Goal: Information Seeking & Learning: Learn about a topic

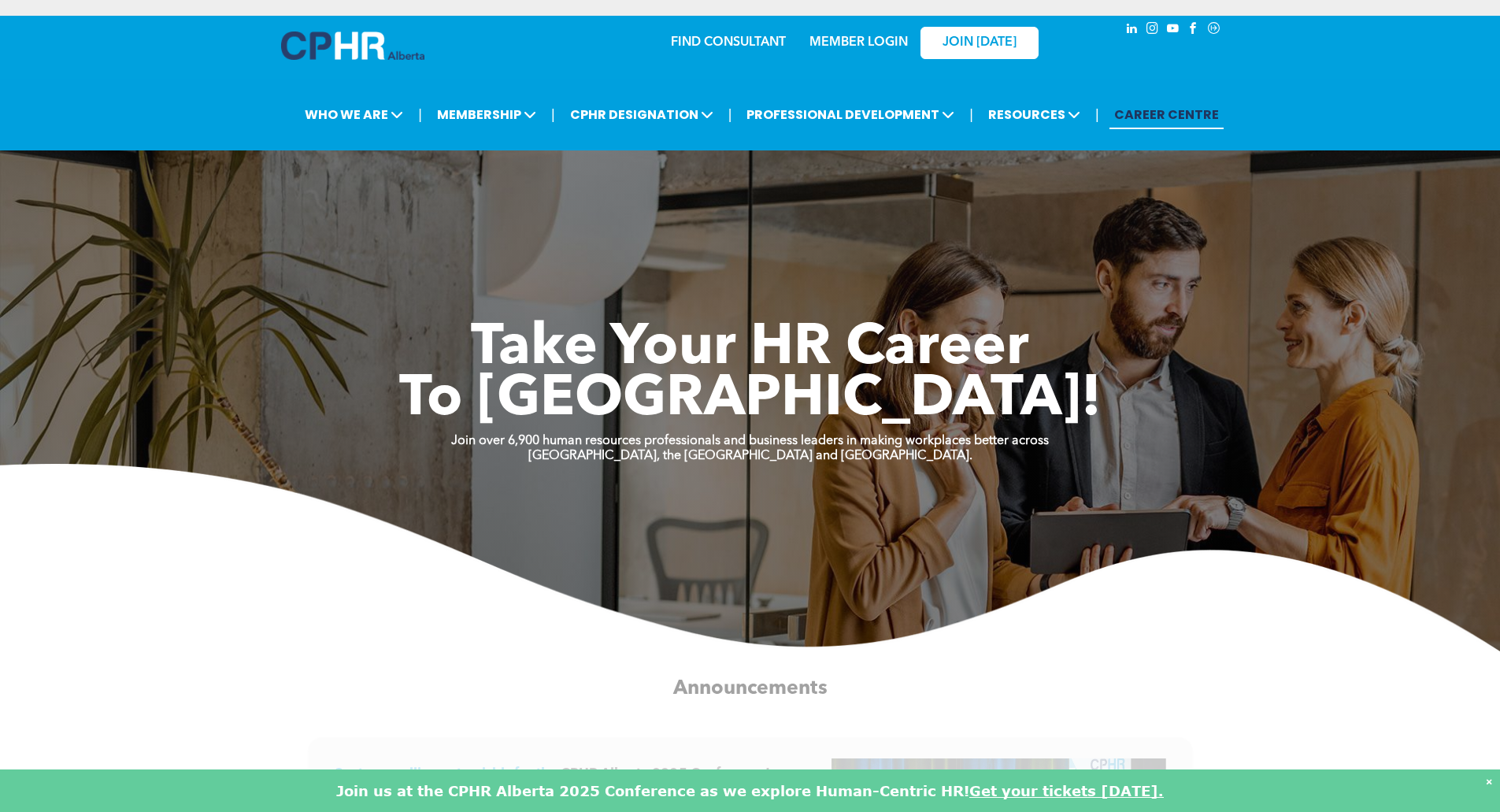
click at [869, 44] on link "MEMBER LOGIN" at bounding box center [859, 42] width 98 height 13
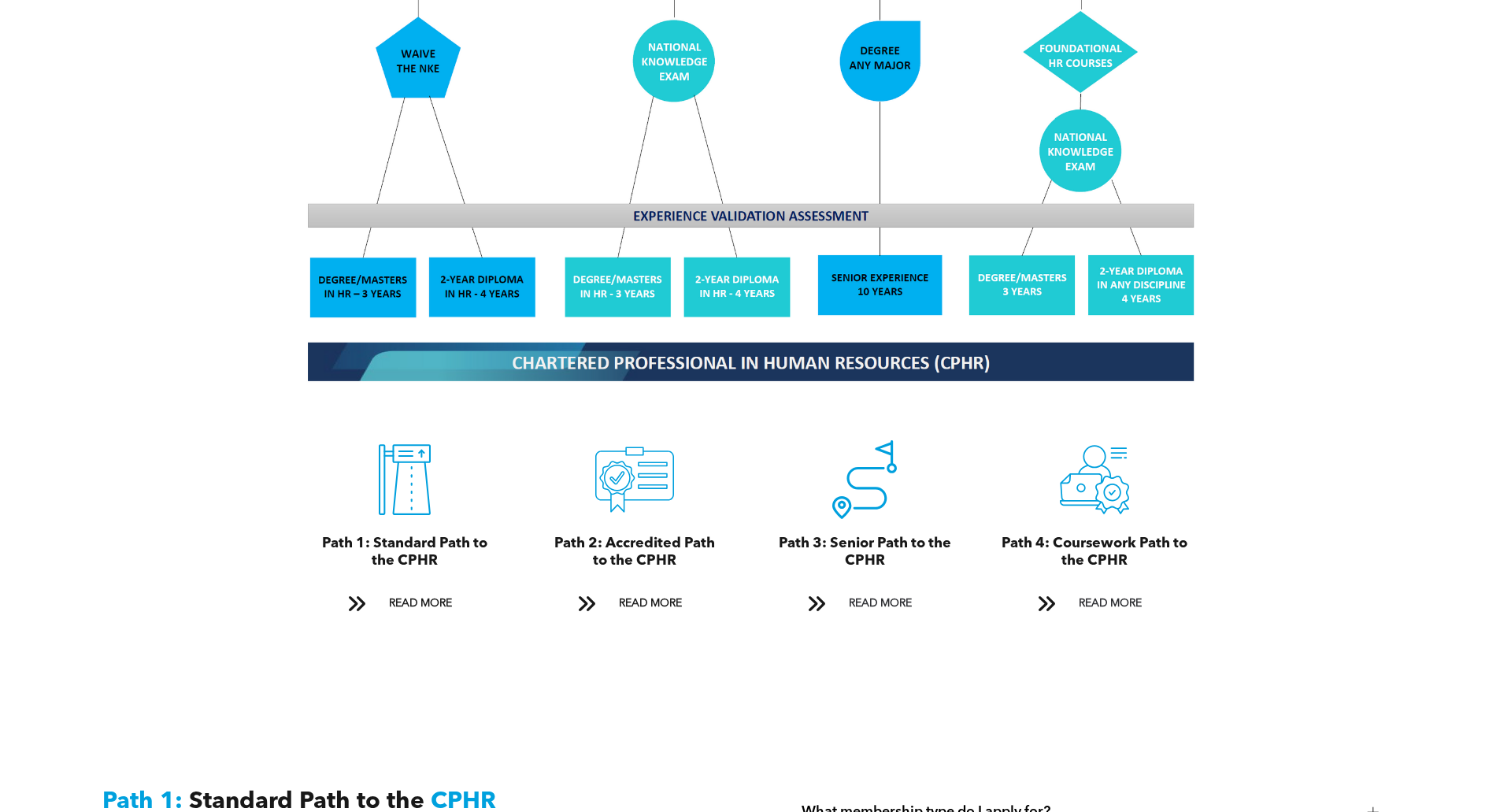
scroll to position [2047, 0]
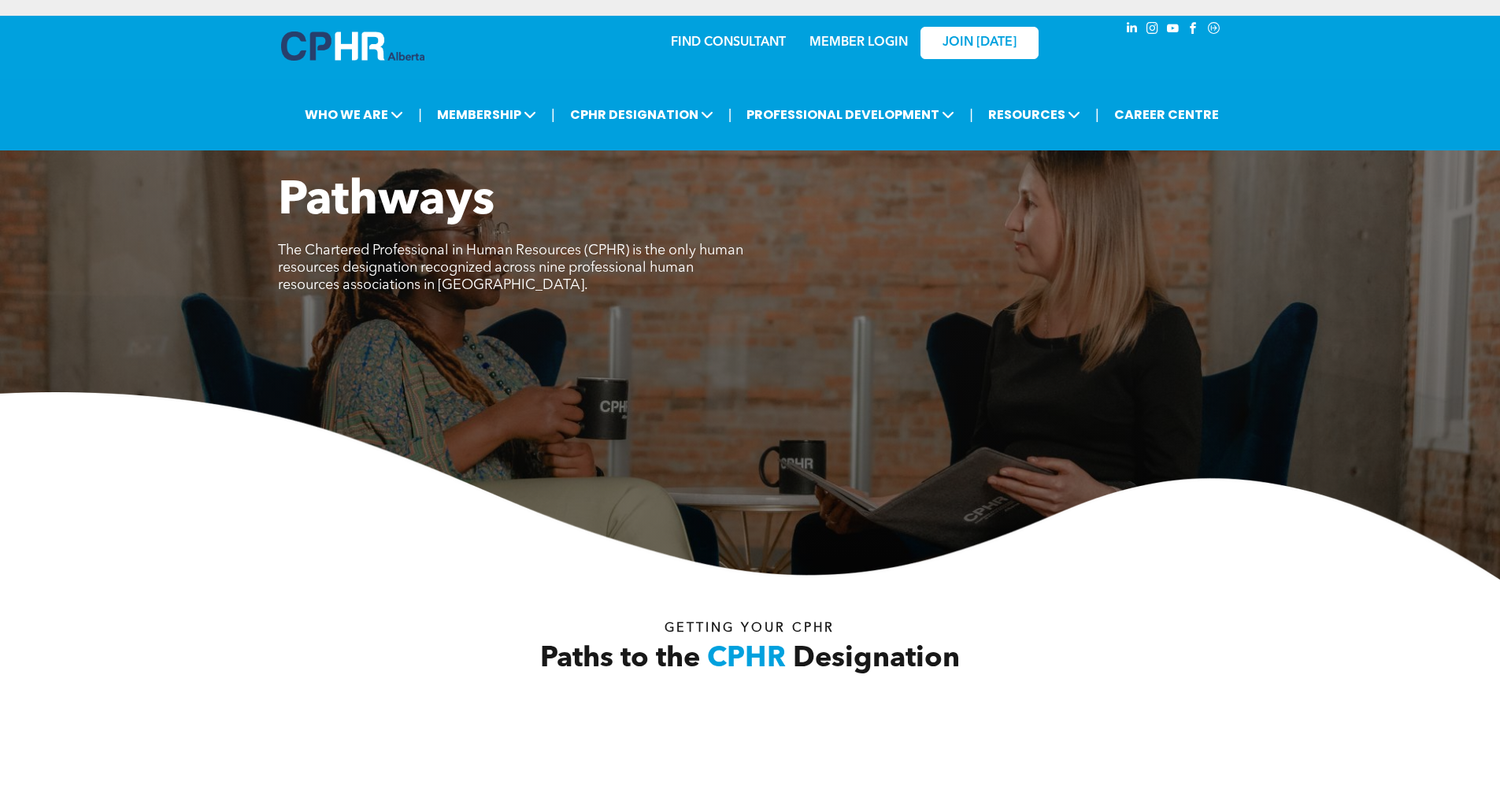
scroll to position [2574, 0]
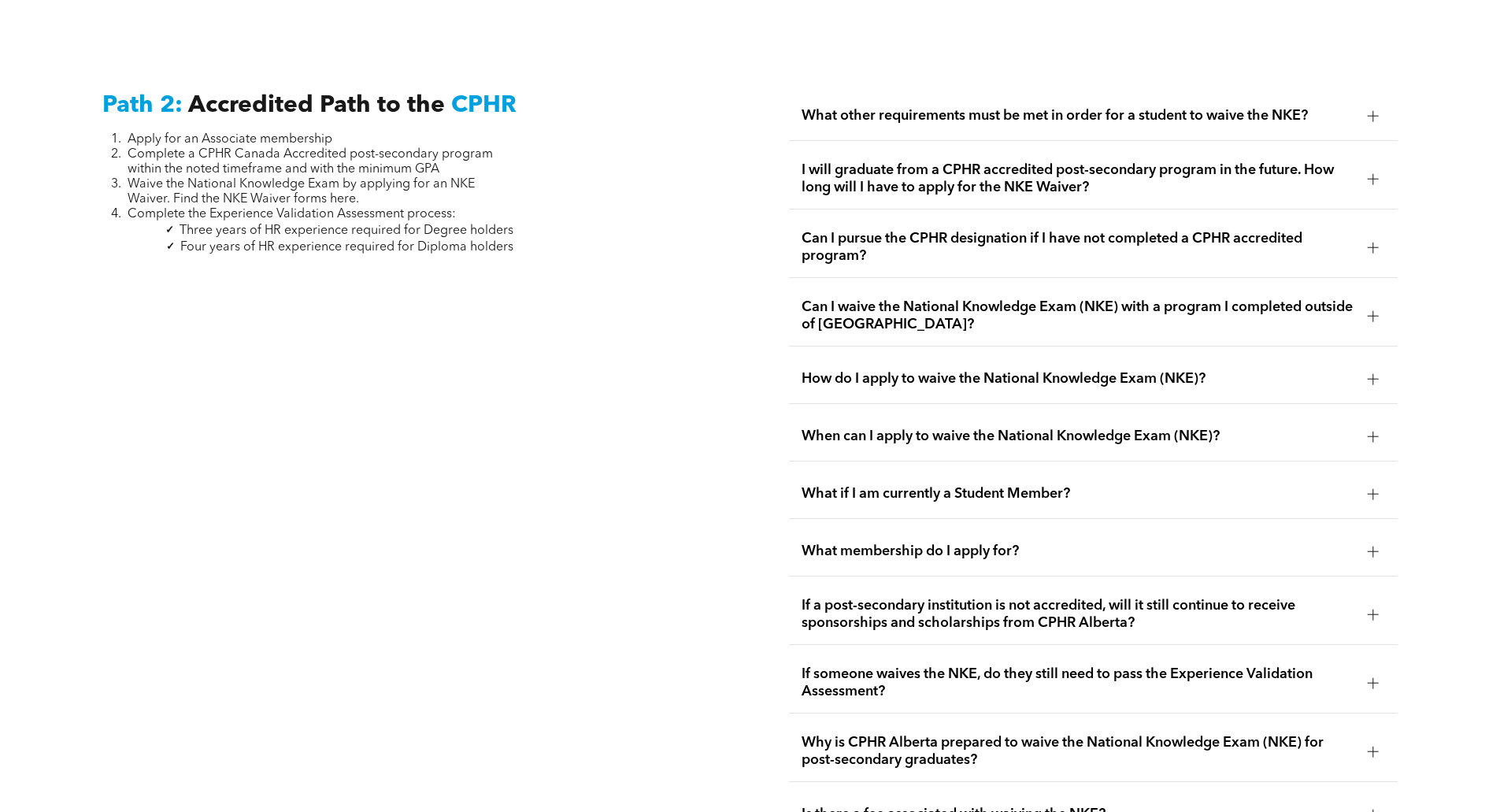
click at [1117, 111] on div "What other requirements must be met in order for a student to waive the NKE?" at bounding box center [1093, 116] width 609 height 49
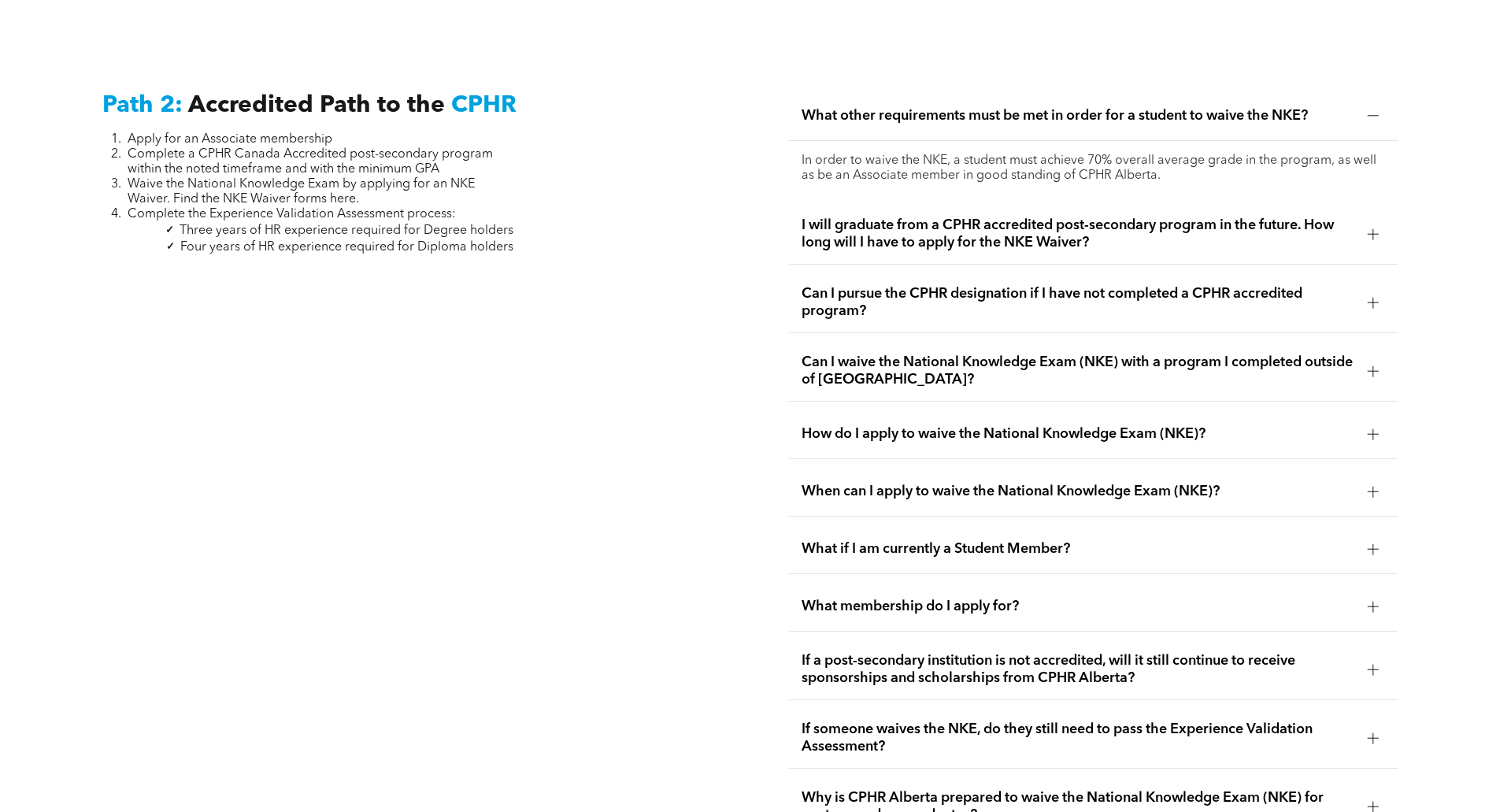
click at [1158, 216] on span "I will graduate from a CPHR accredited post-secondary program in the future. Ho…" at bounding box center [1079, 233] width 554 height 34
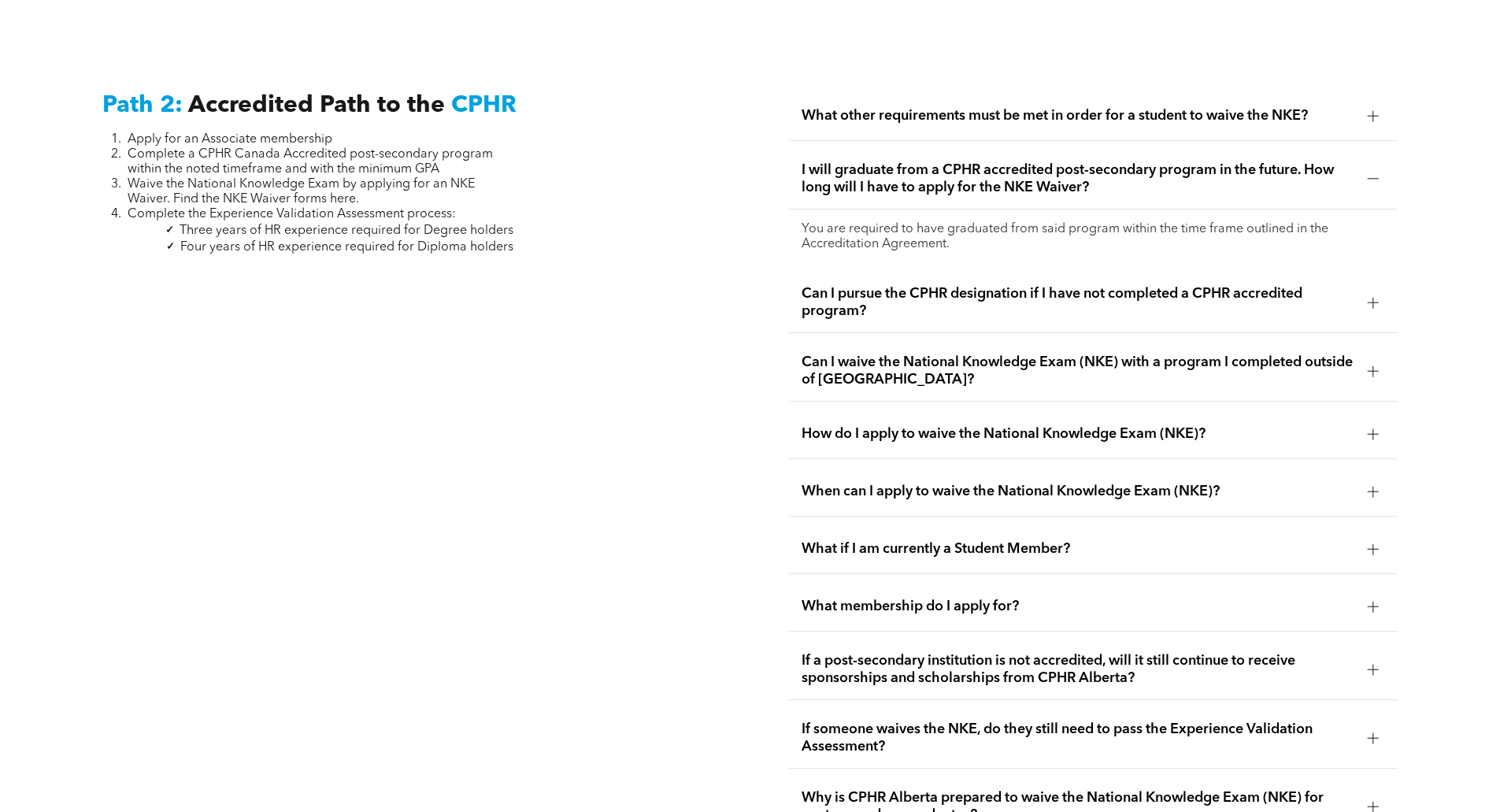
click at [1176, 425] on span "How do I apply to waive the National Knowledge Exam (NKE)?" at bounding box center [1079, 434] width 554 height 18
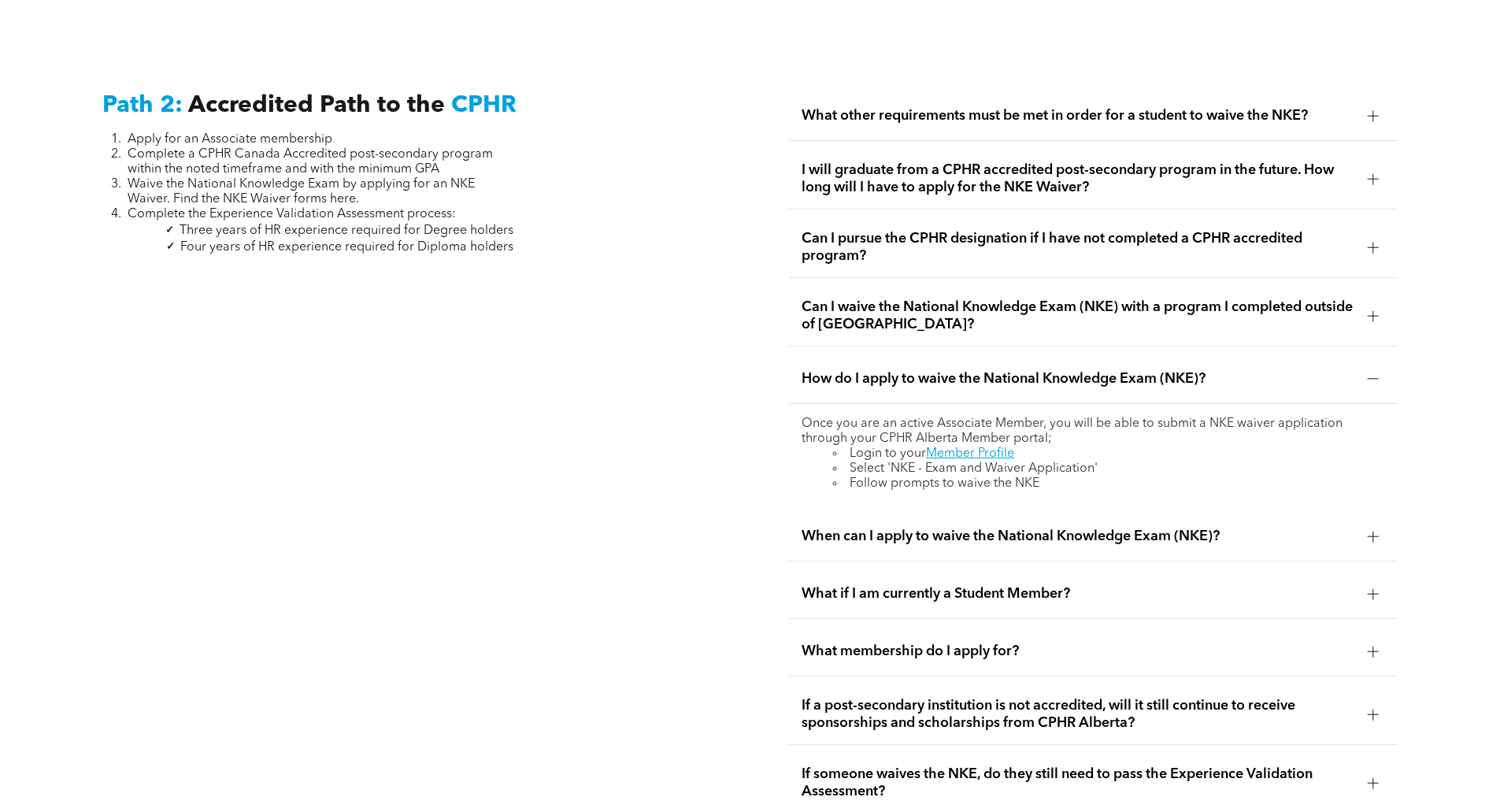
click at [1280, 527] on span "When can I apply to waive the National Knowledge Exam (NKE)?" at bounding box center [1079, 536] width 554 height 18
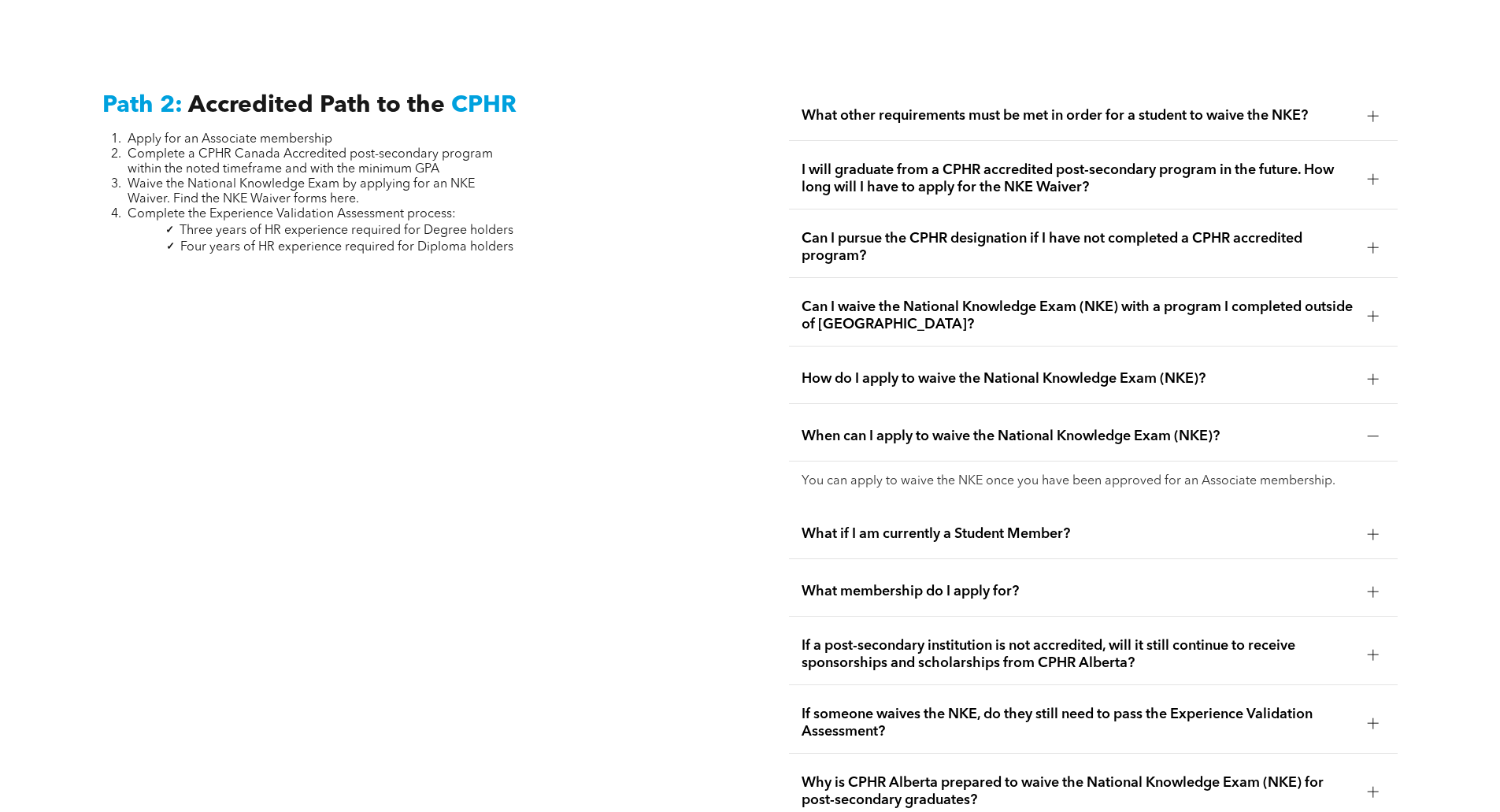
click at [1265, 525] on span "What if I am currently a Student Member?" at bounding box center [1079, 534] width 554 height 18
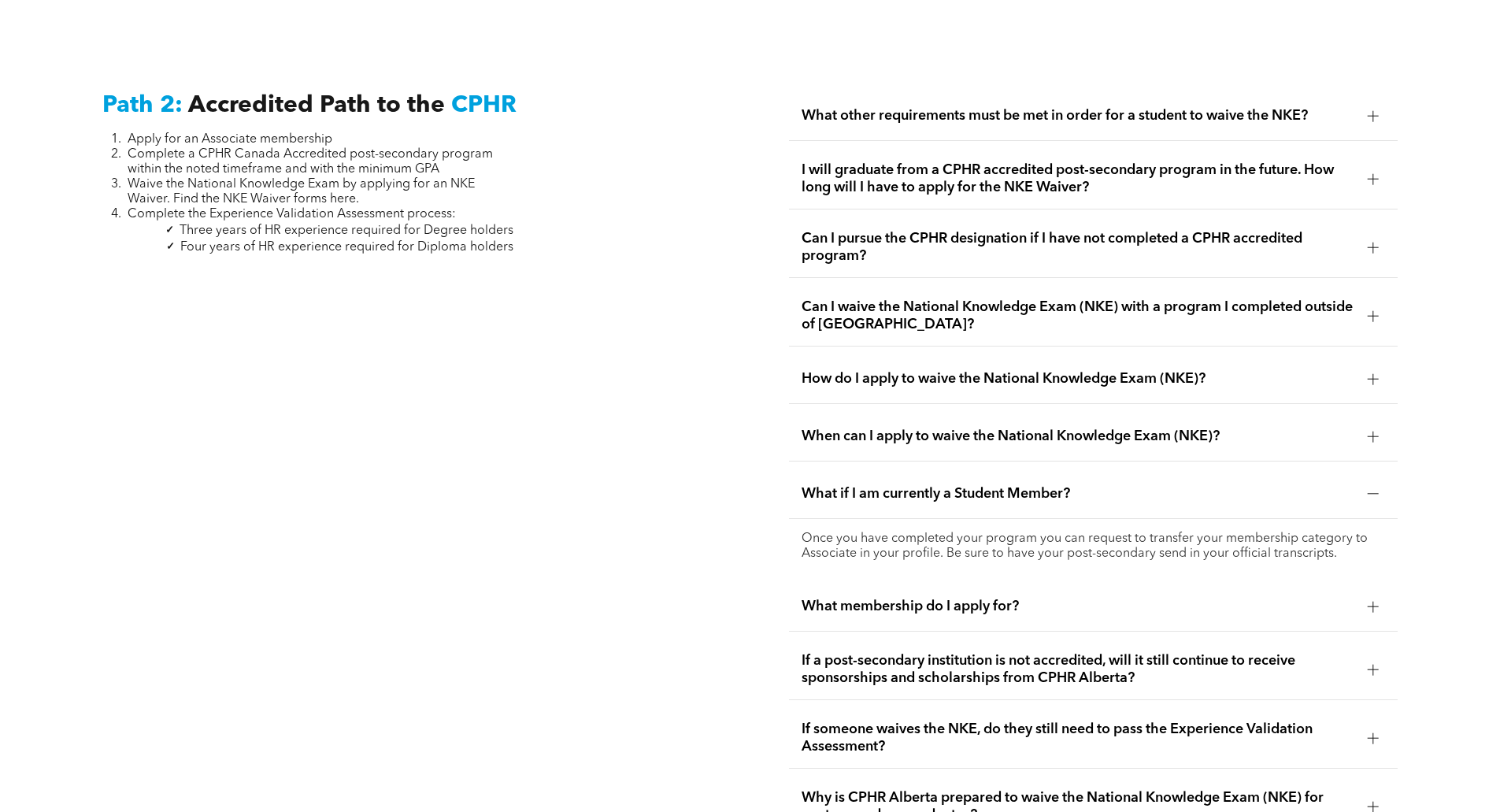
click at [997, 597] on span "What membership do I apply for?" at bounding box center [1079, 606] width 554 height 18
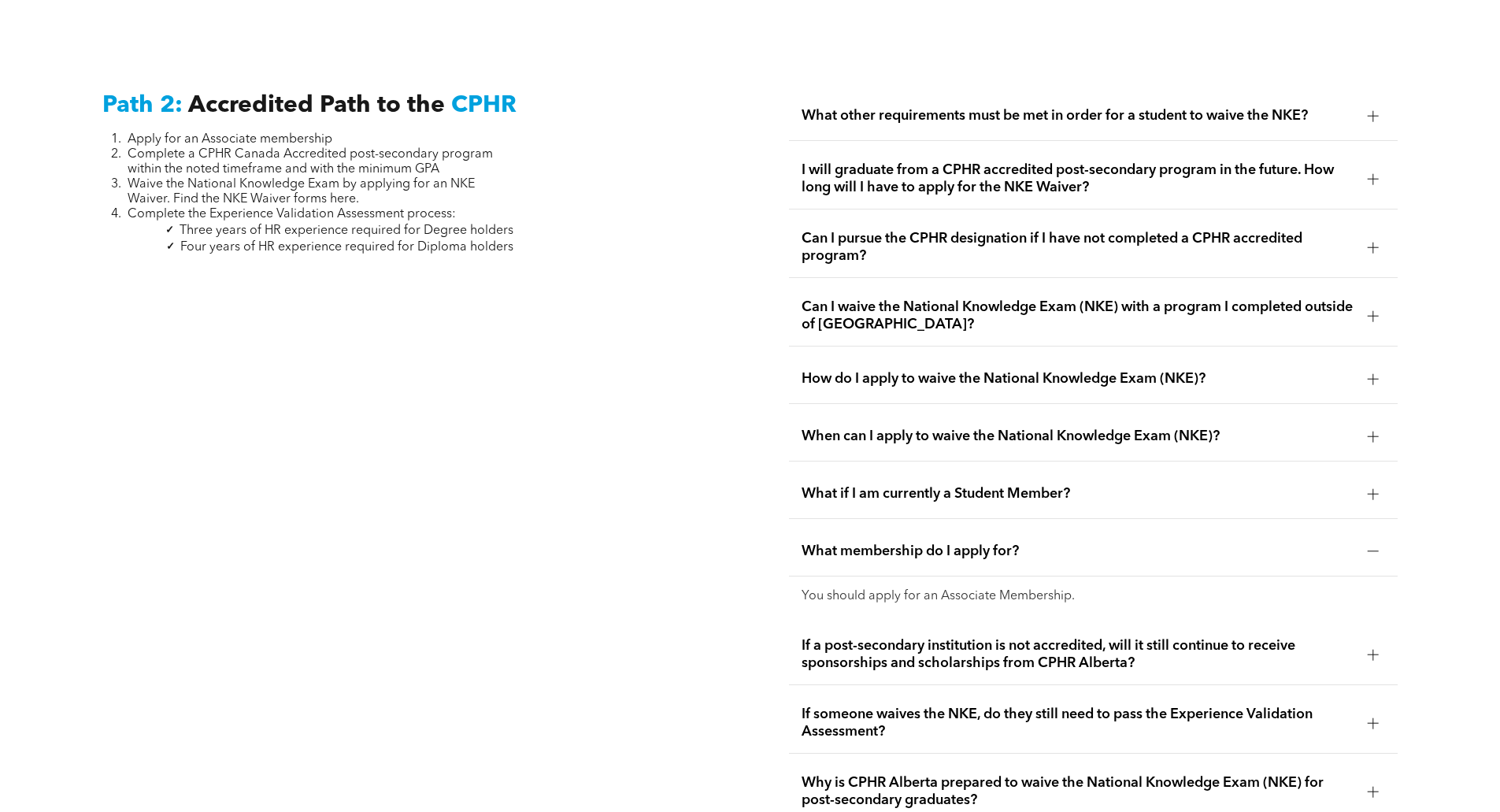
click at [1237, 637] on span "If a post-secondary institution is not accredited, will it still continue to re…" at bounding box center [1079, 654] width 554 height 34
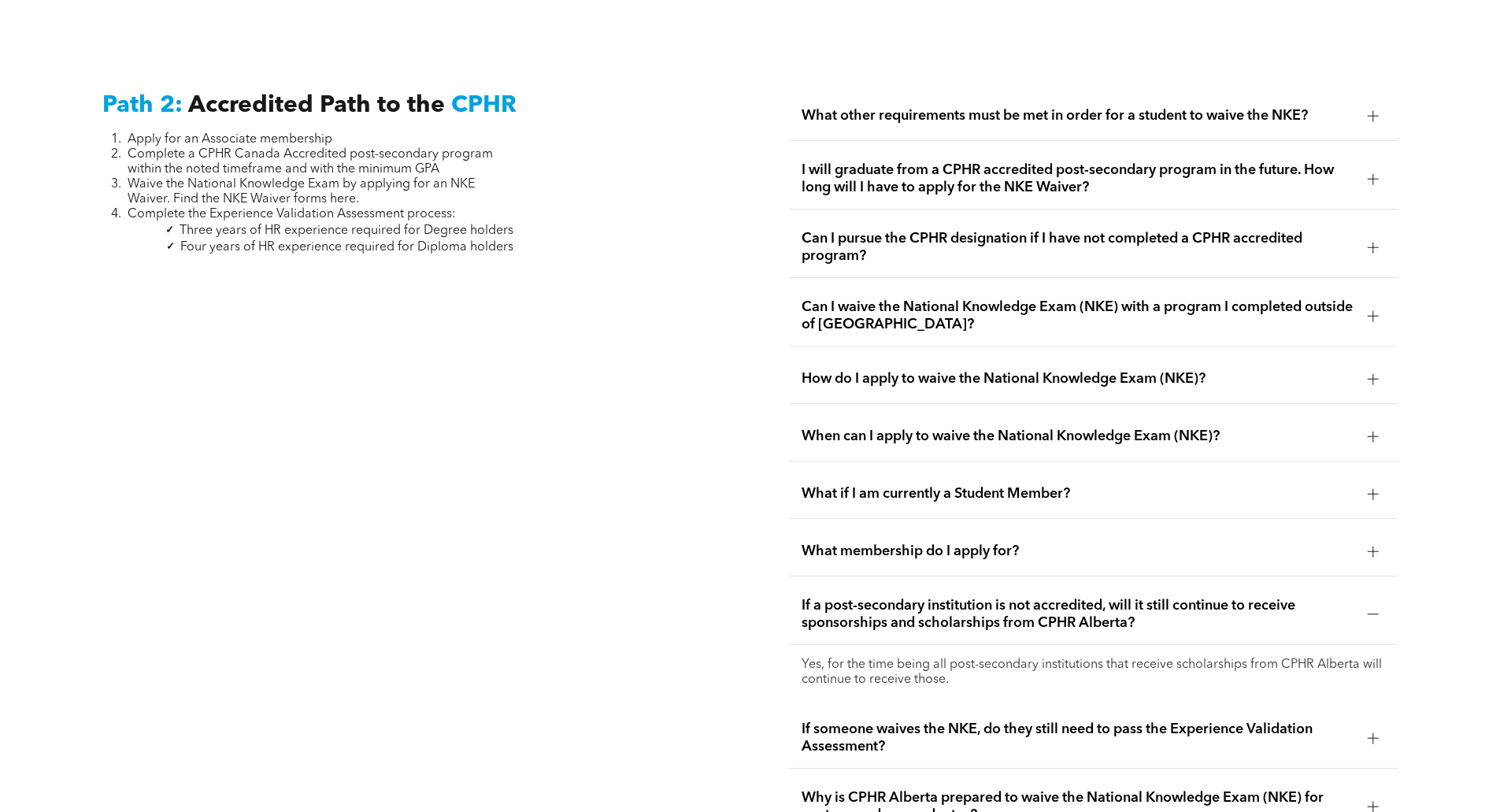
click at [1116, 726] on span "If someone waives the NKE, do they still need to pass the Experience Validation…" at bounding box center [1079, 737] width 554 height 34
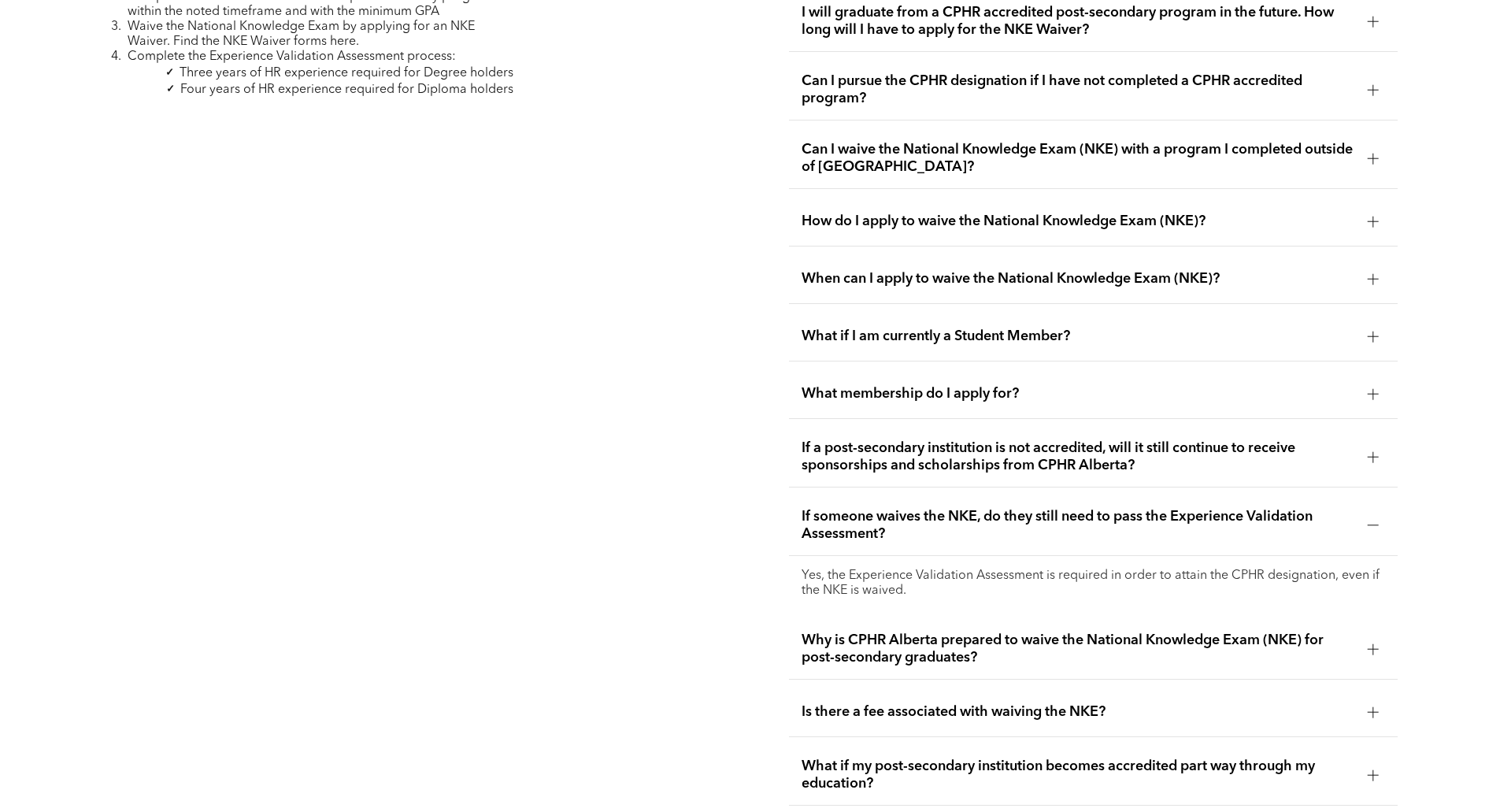
scroll to position [2810, 0]
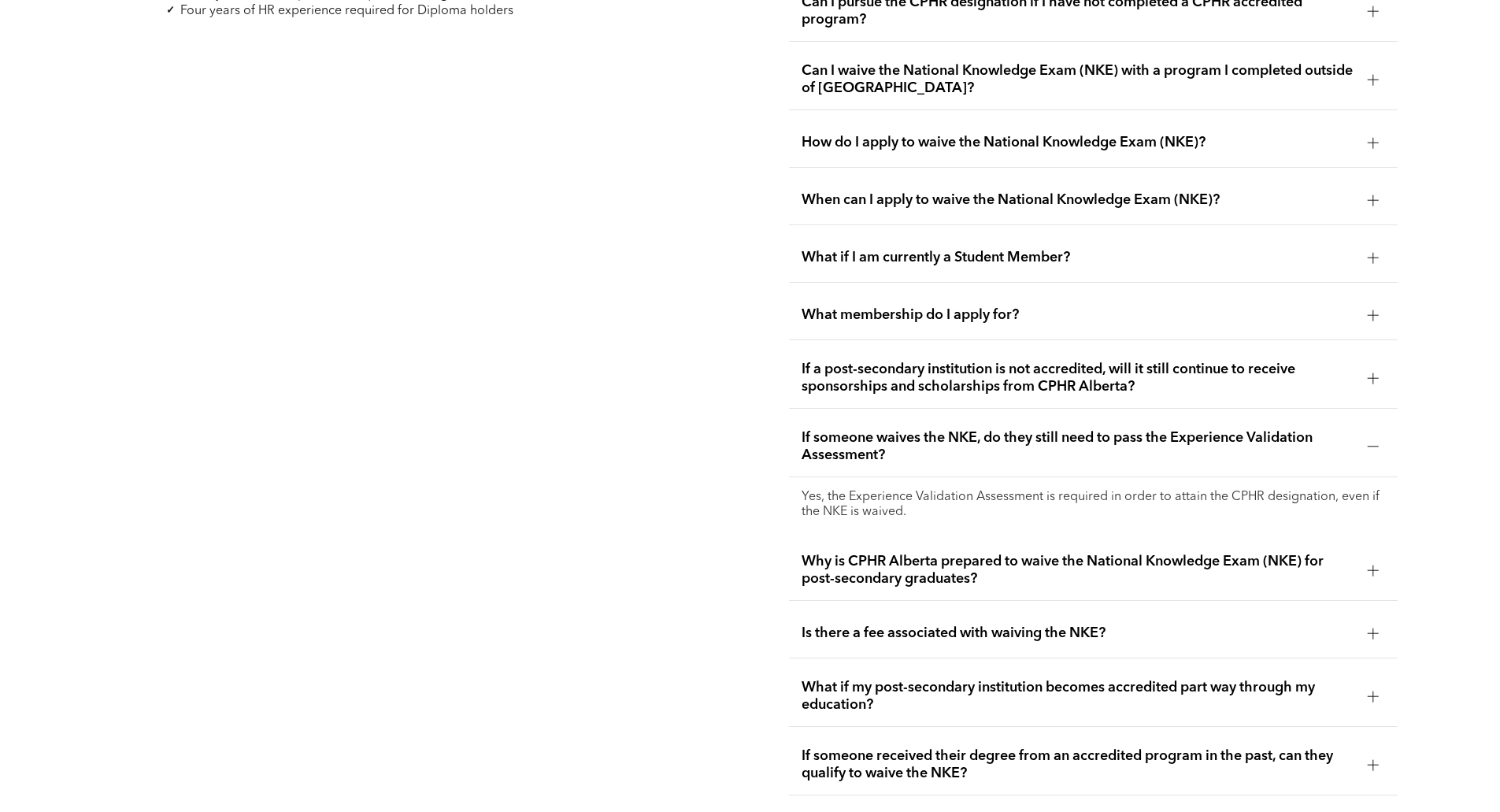
click at [1127, 555] on span "Why is CPHR Alberta prepared to waive the National Knowledge Exam (NKE) for pos…" at bounding box center [1079, 570] width 554 height 34
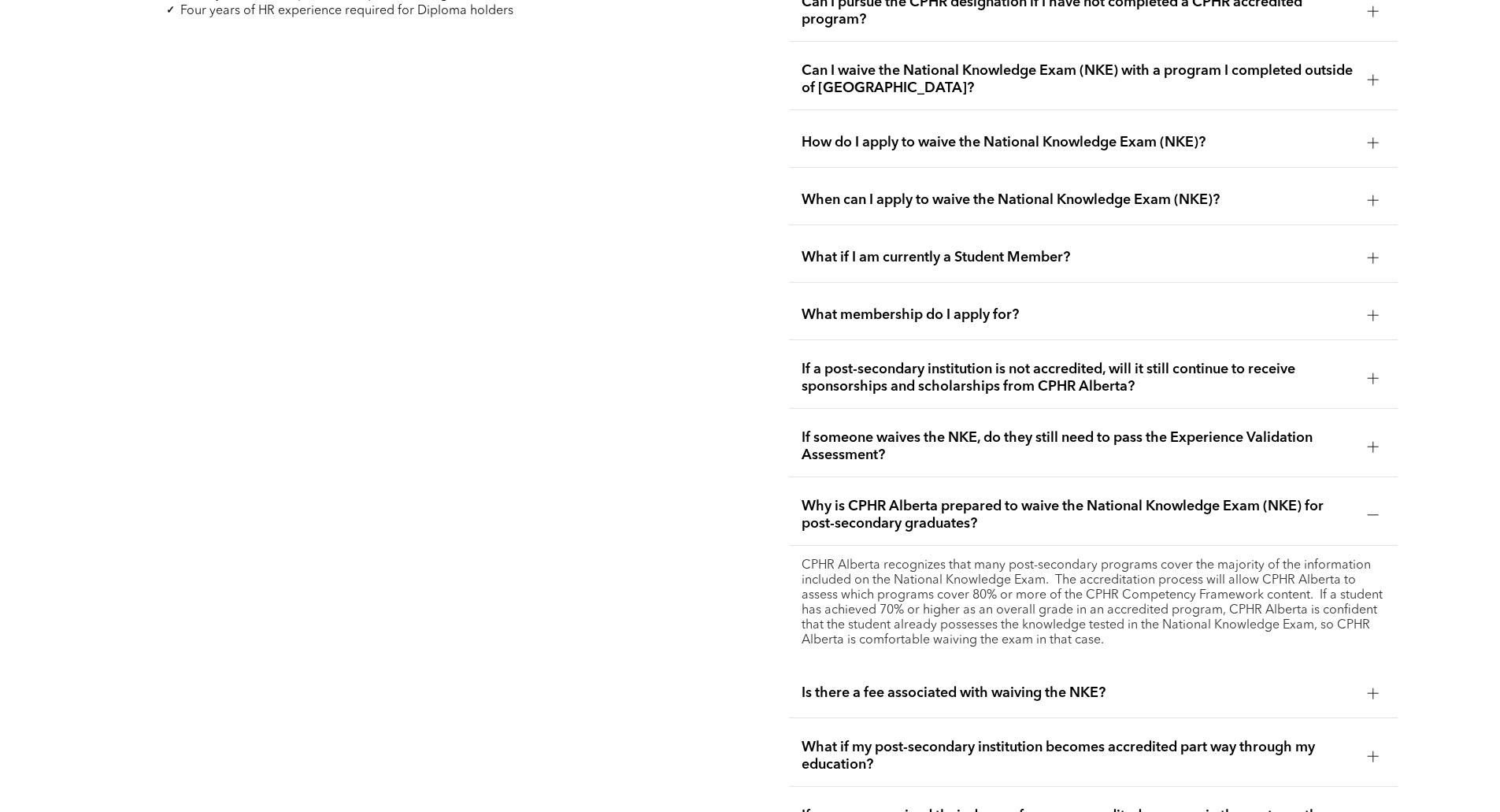
scroll to position [3125, 0]
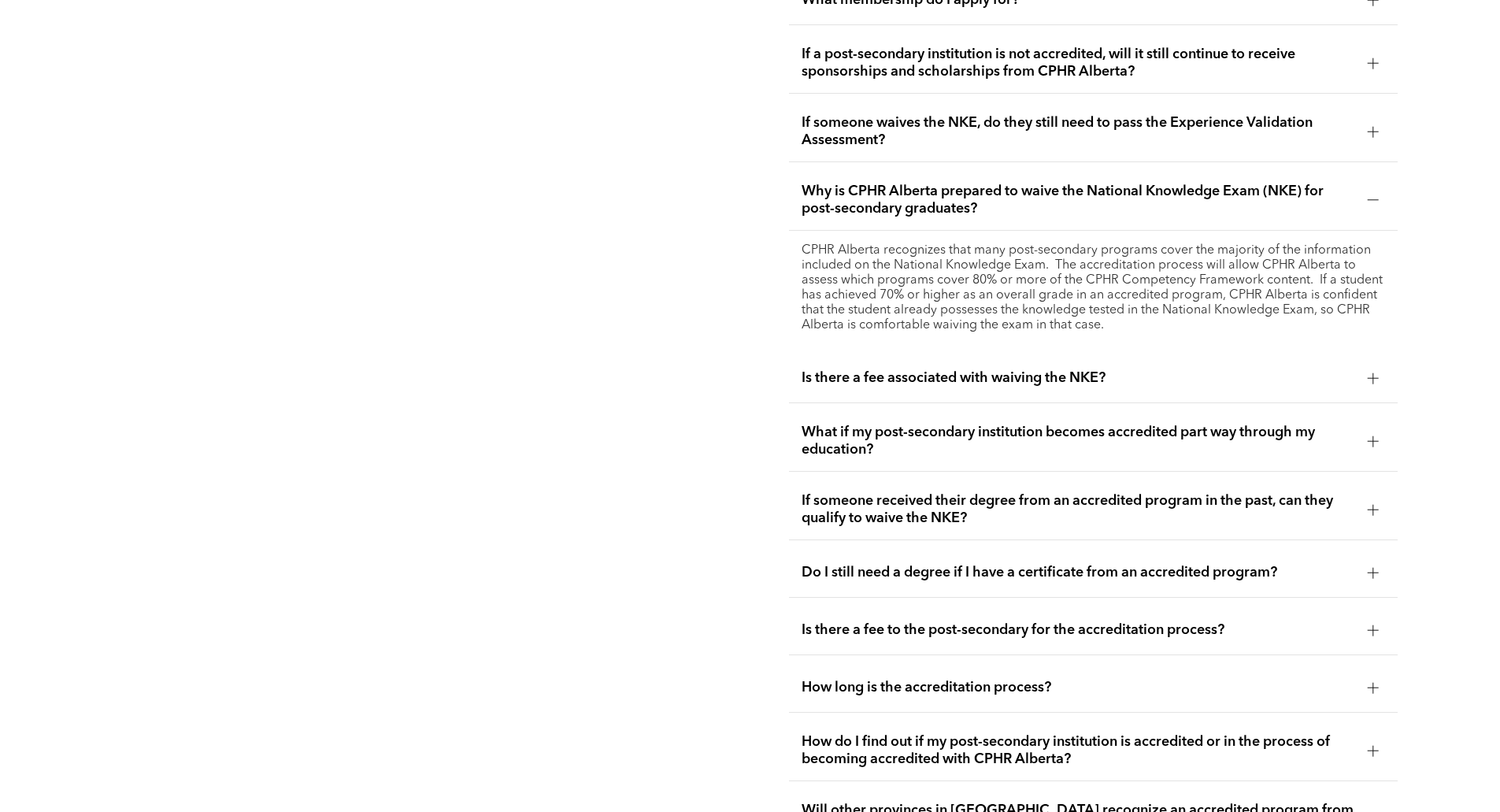
click at [1157, 360] on div "Is there a fee associated with waiving the NKE?" at bounding box center [1093, 378] width 609 height 49
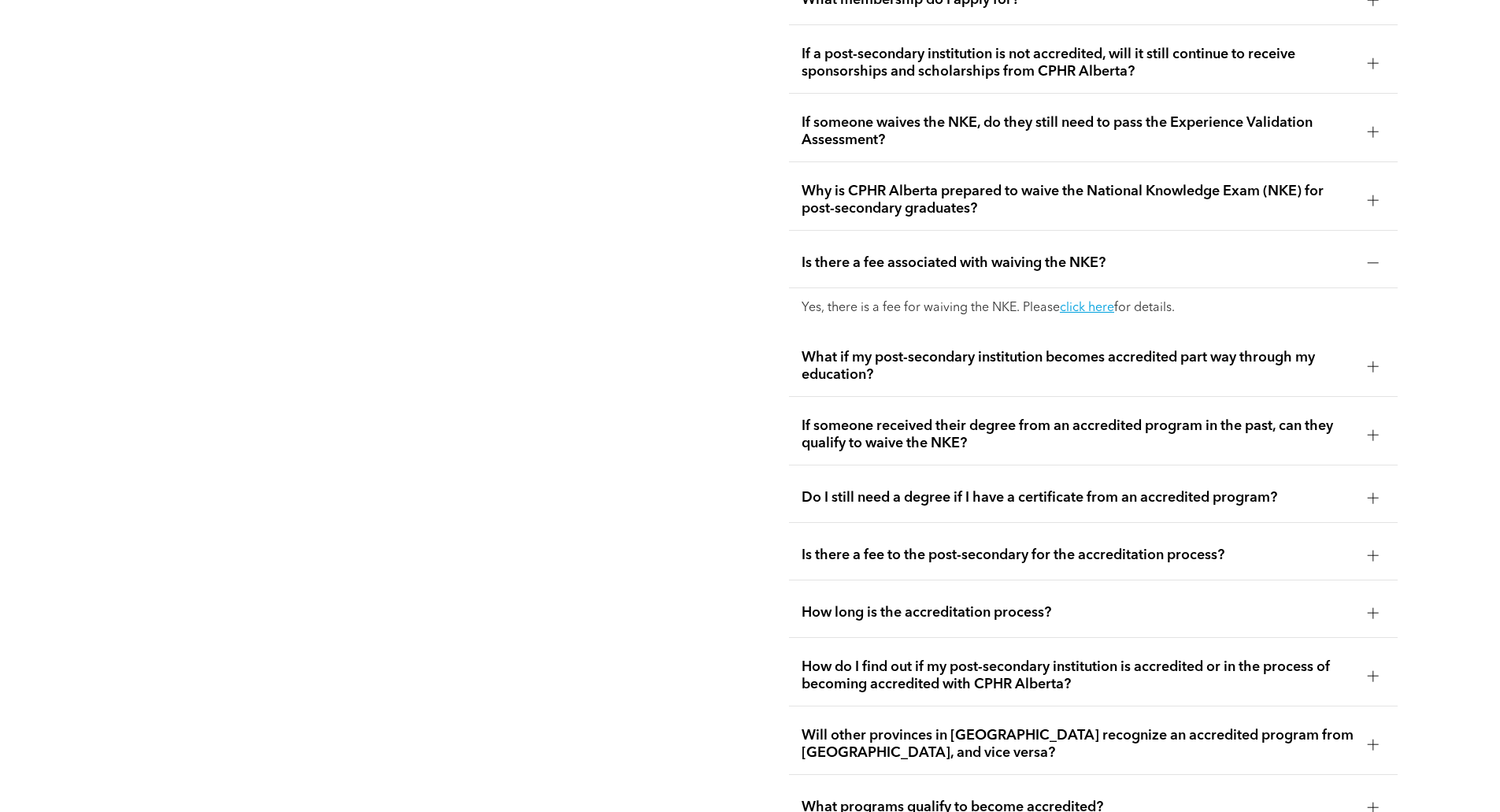
click at [1328, 473] on div "Do I still need a degree if I have a certificate from an accredited program?" at bounding box center [1093, 498] width 609 height 49
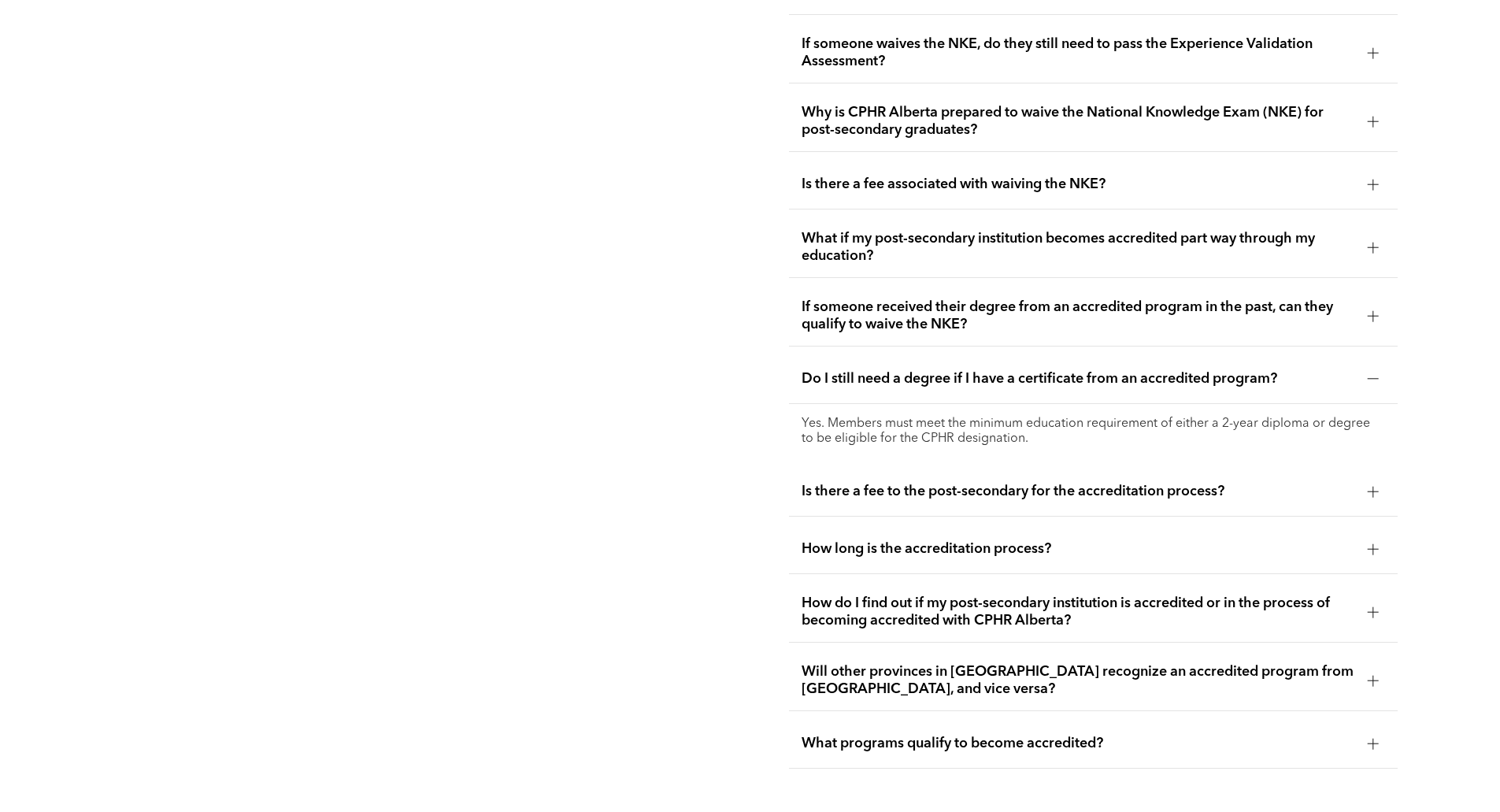
scroll to position [3282, 0]
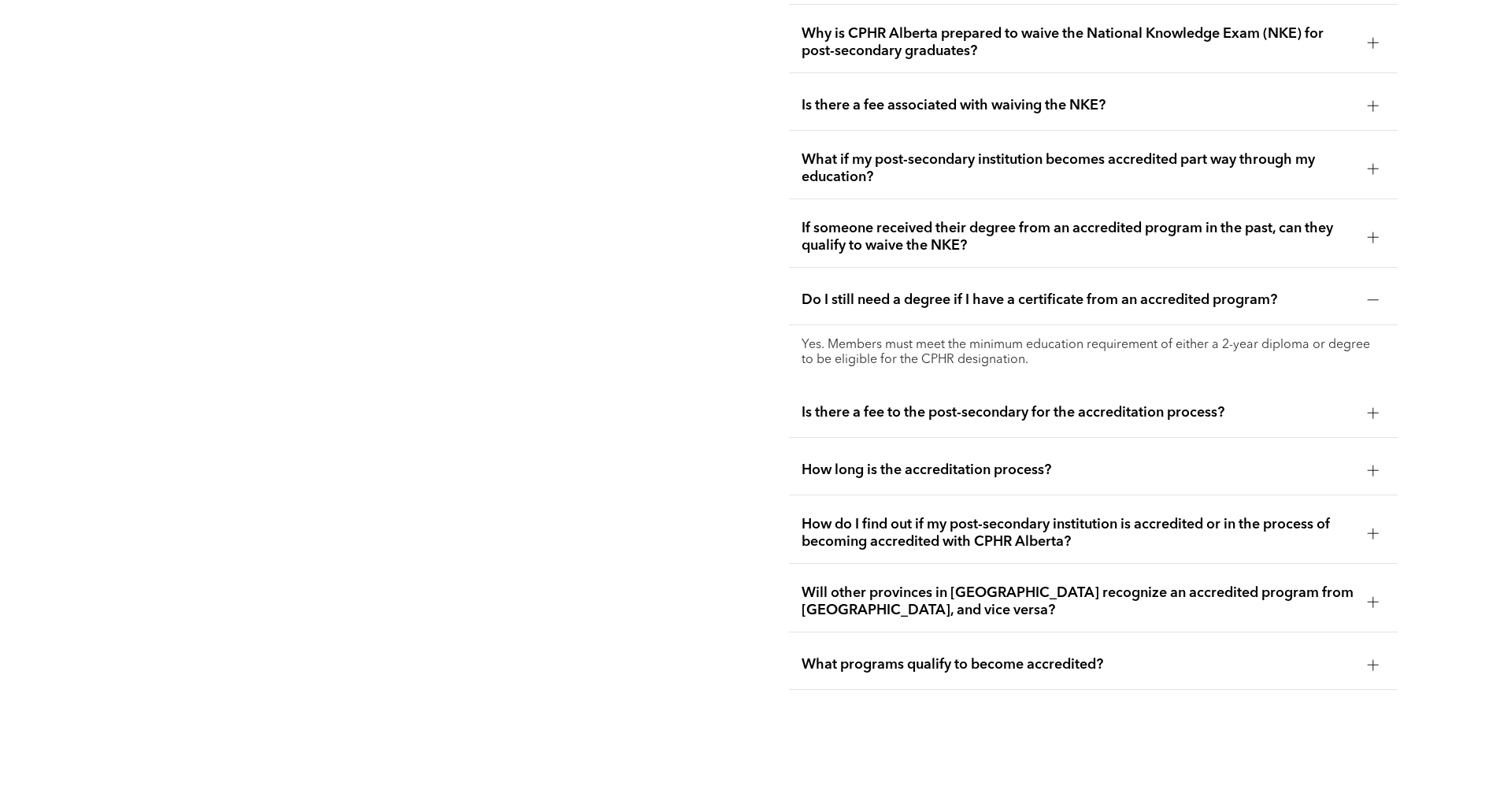
click at [1268, 461] on span "How long is the accreditation process?" at bounding box center [1079, 470] width 554 height 18
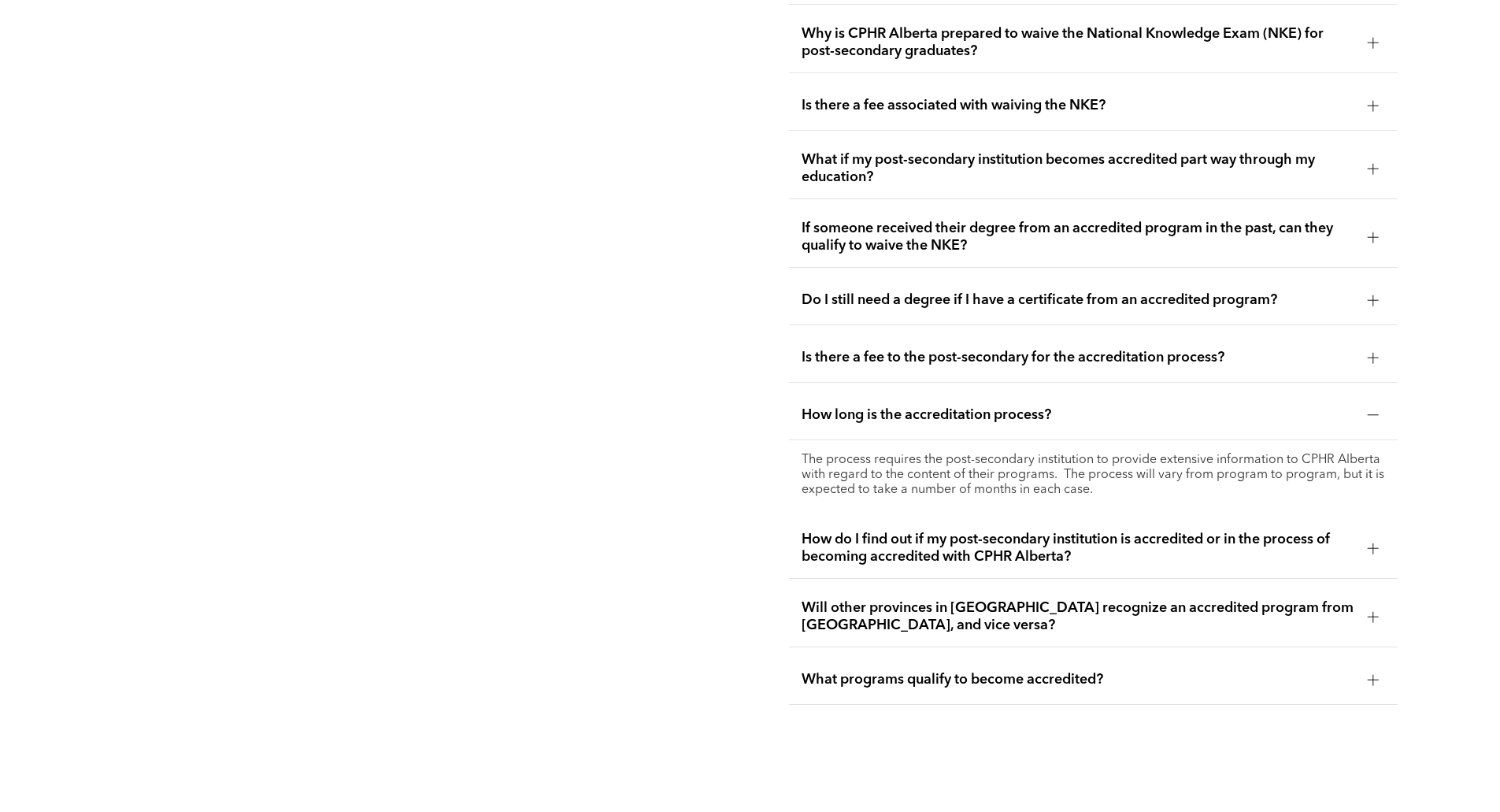
click at [1245, 530] on span "How do I find out if my post-secondary institution is accredited or in the proc…" at bounding box center [1079, 547] width 554 height 34
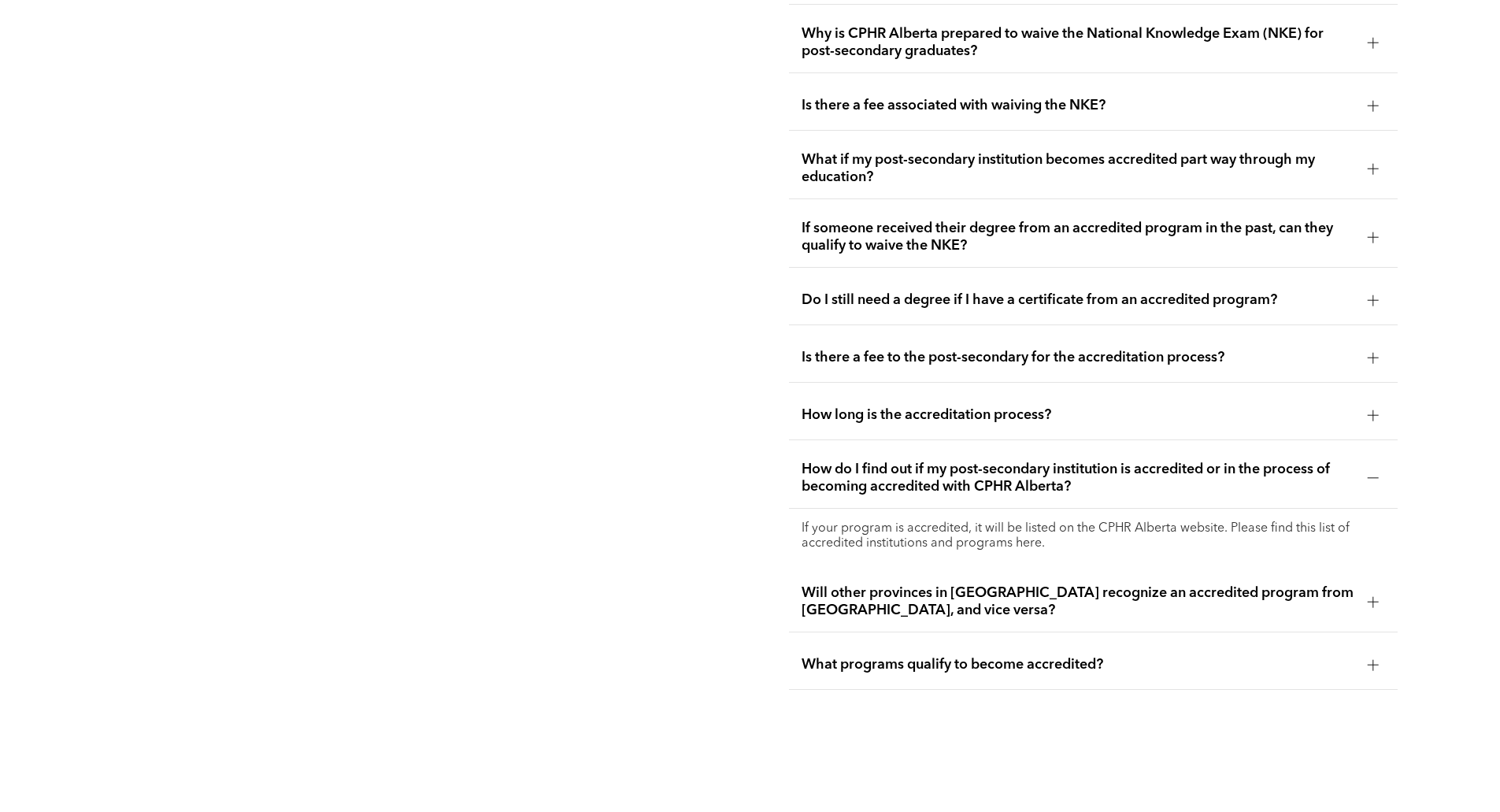
click at [1213, 393] on div "How long is the accreditation process?" at bounding box center [1093, 416] width 609 height 49
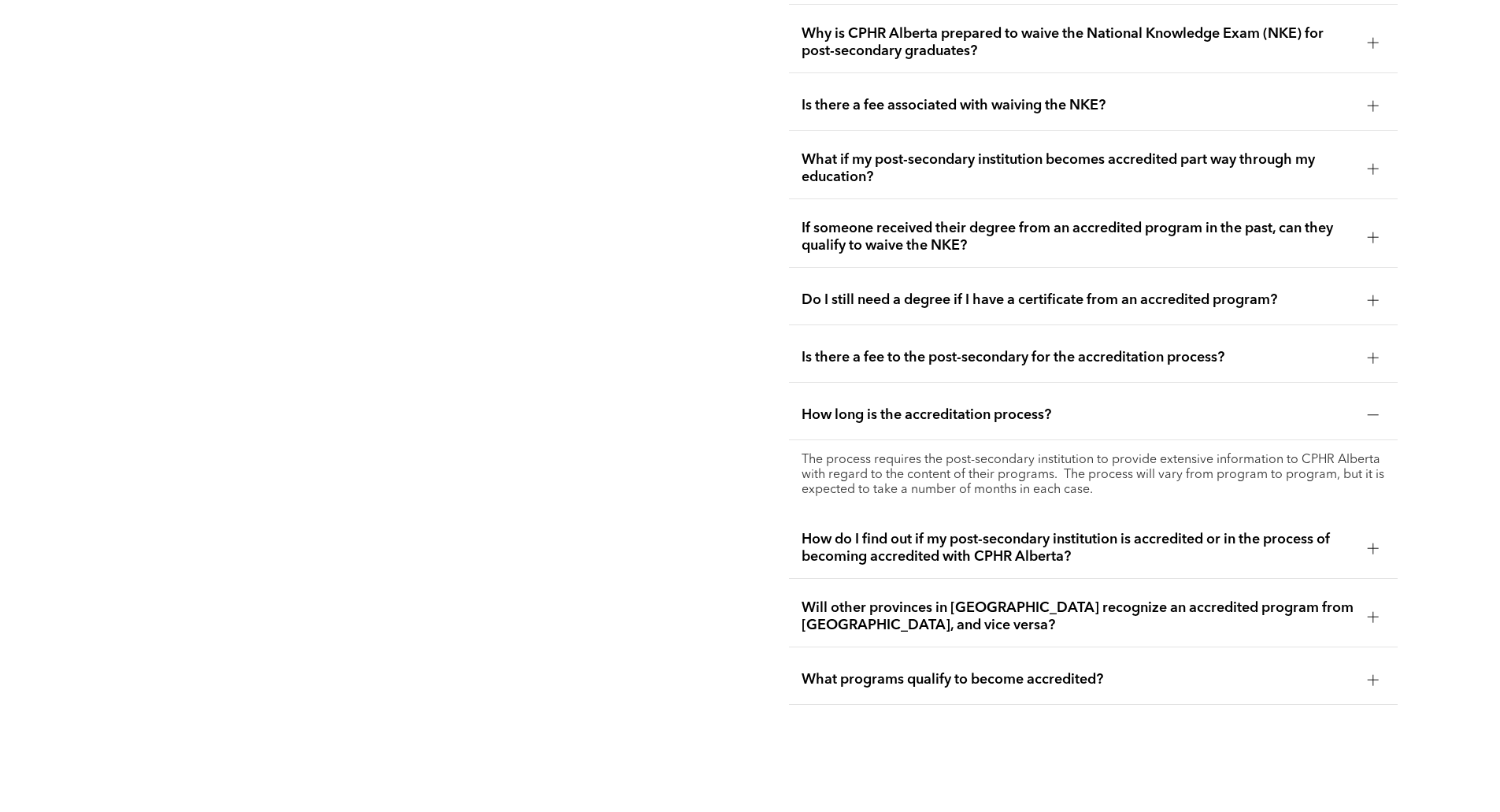
click at [1226, 530] on span "How do I find out if my post-secondary institution is accredited or in the proc…" at bounding box center [1079, 547] width 554 height 34
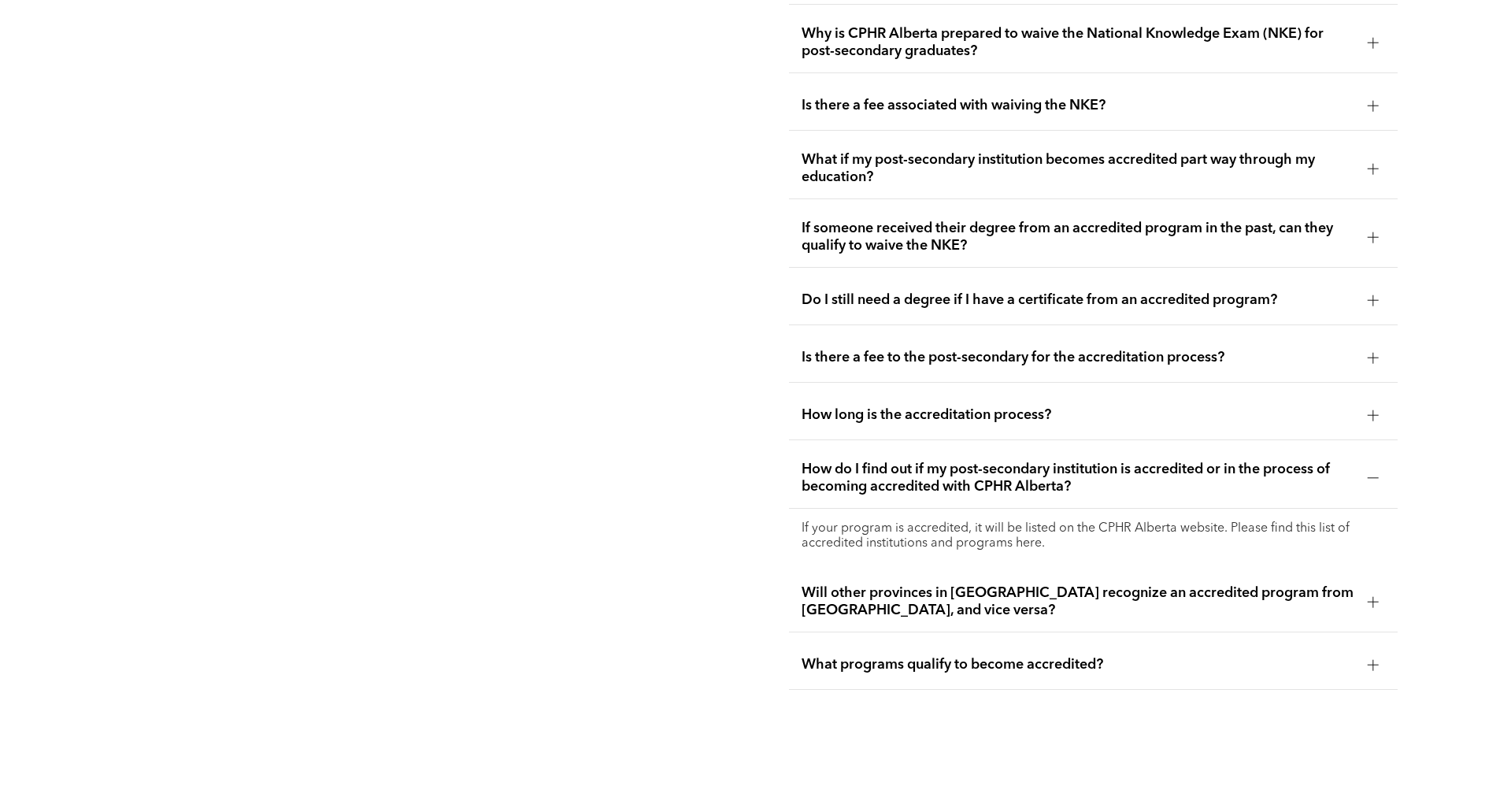
click at [1220, 584] on span "Will other provinces in [GEOGRAPHIC_DATA] recognize an accredited program from …" at bounding box center [1079, 601] width 554 height 34
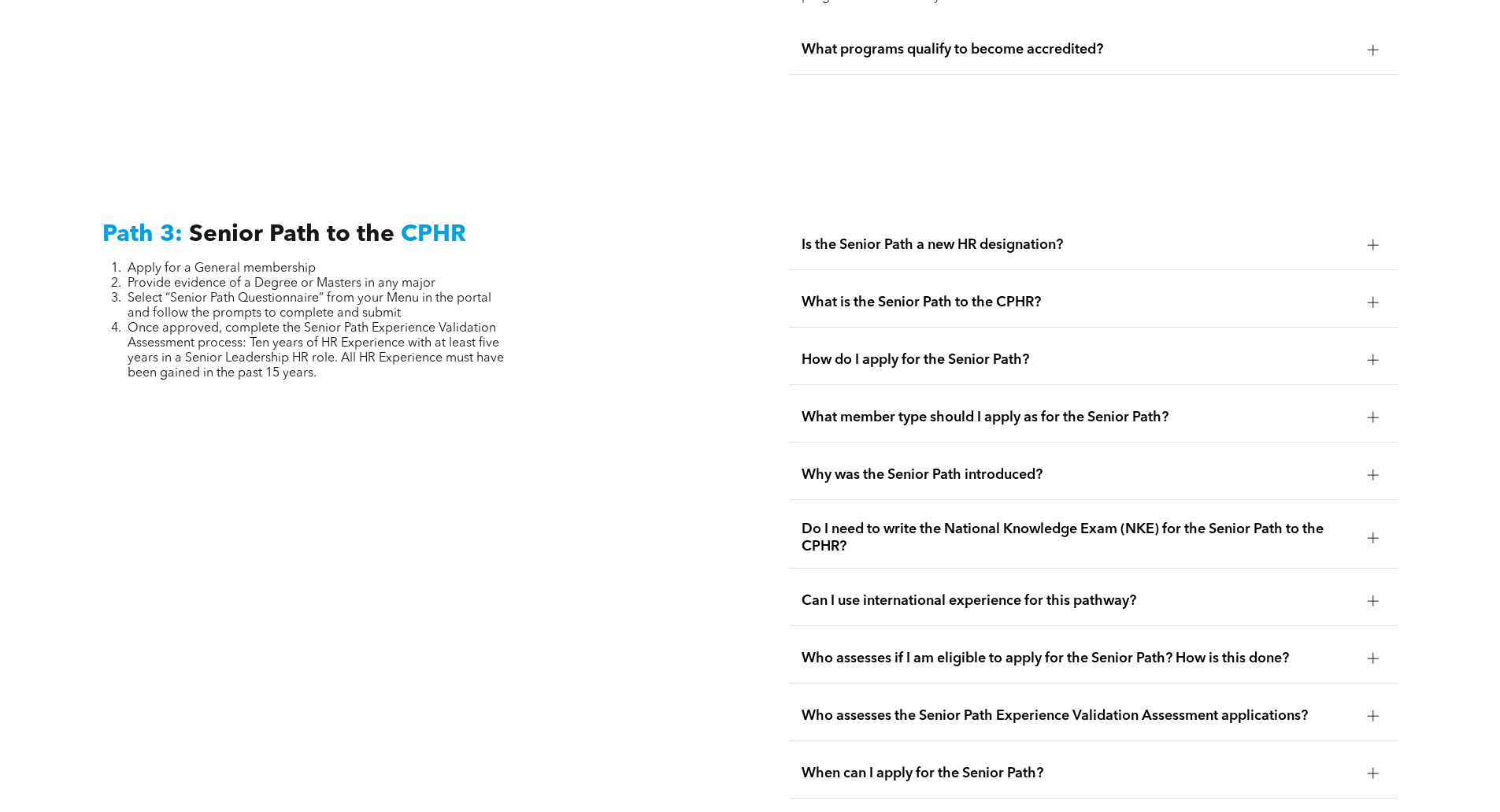
scroll to position [3203, 0]
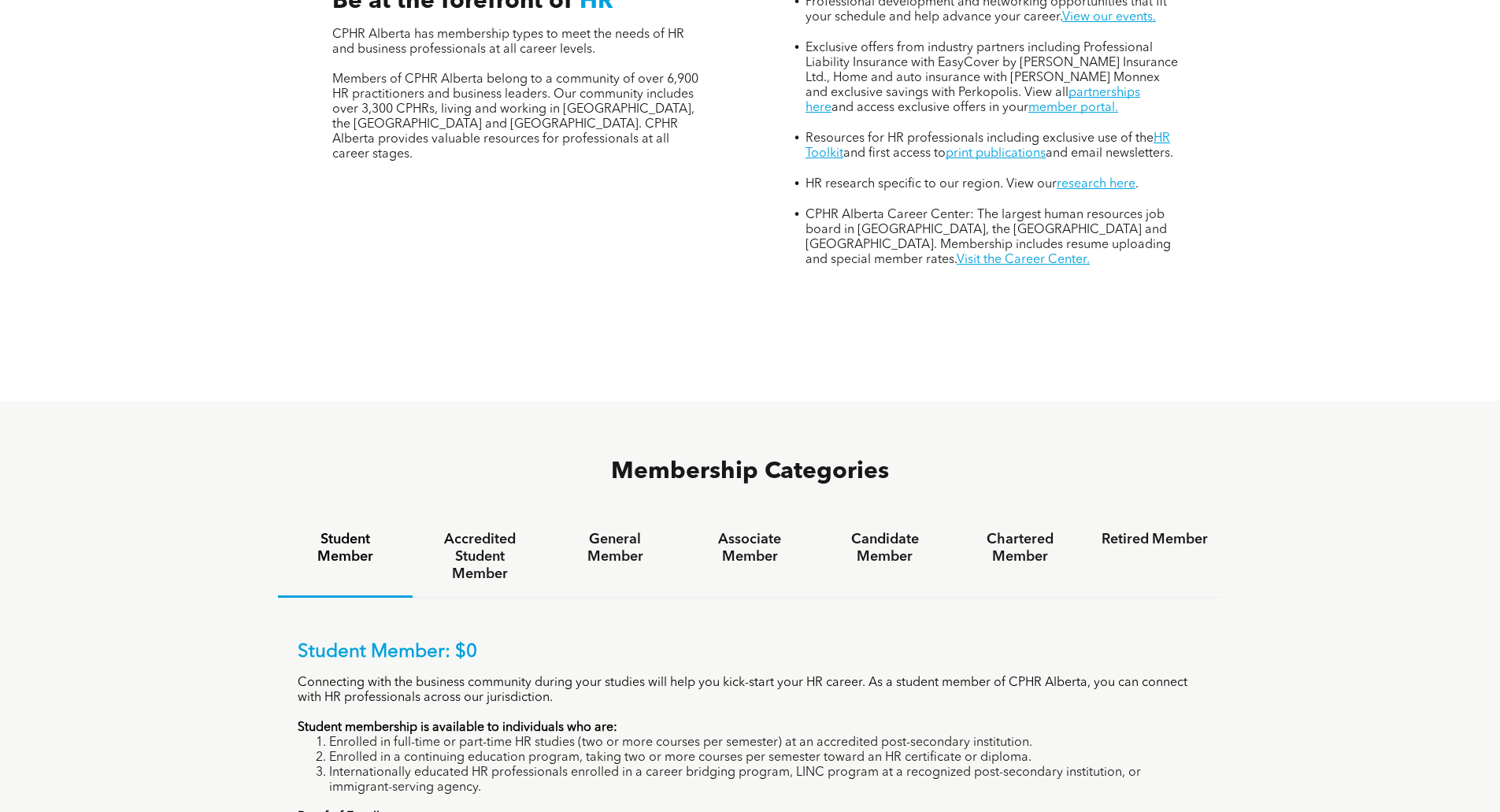
scroll to position [944, 0]
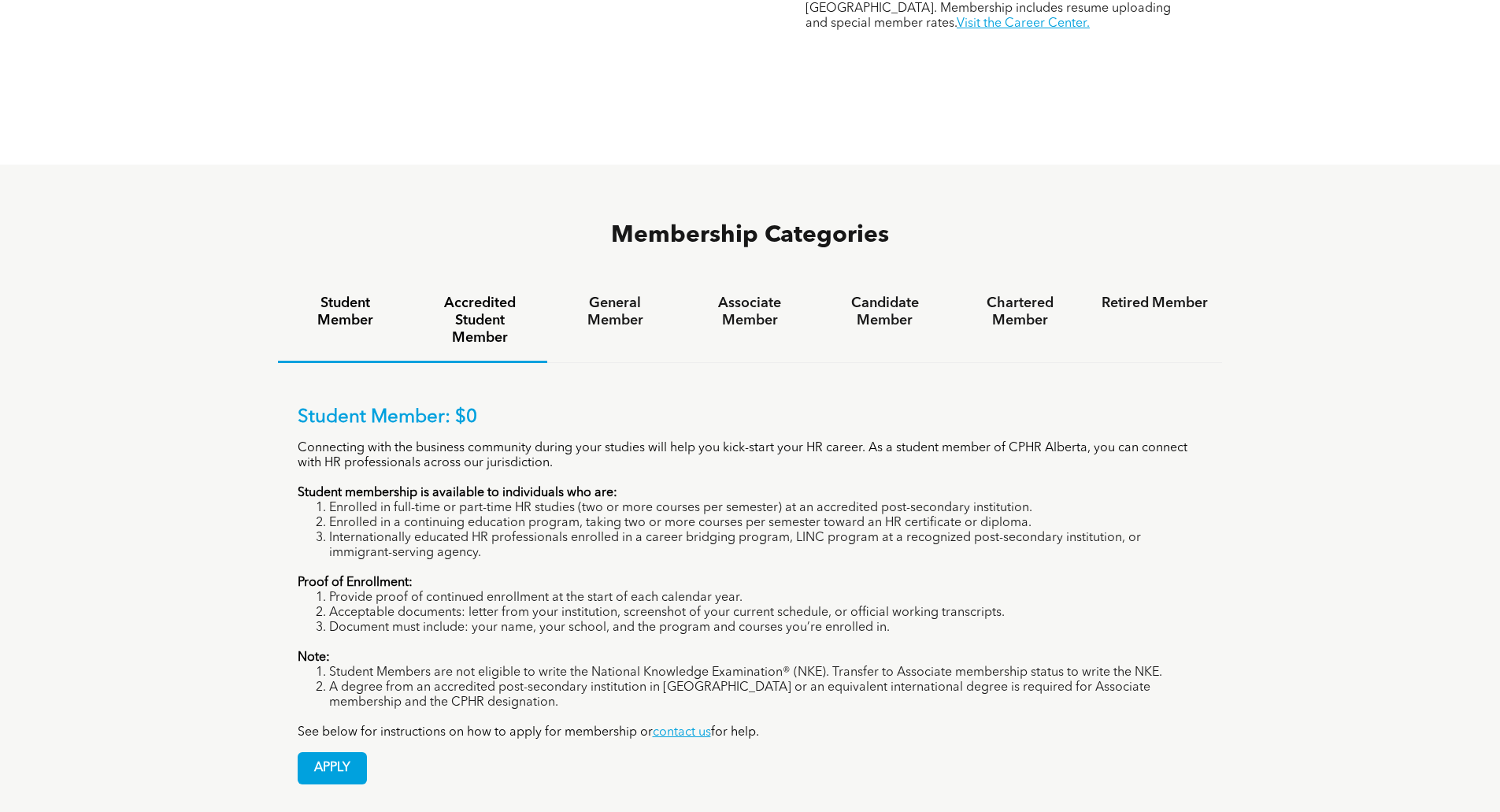
click at [497, 294] on h4 "Accredited Student Member" at bounding box center [480, 320] width 106 height 52
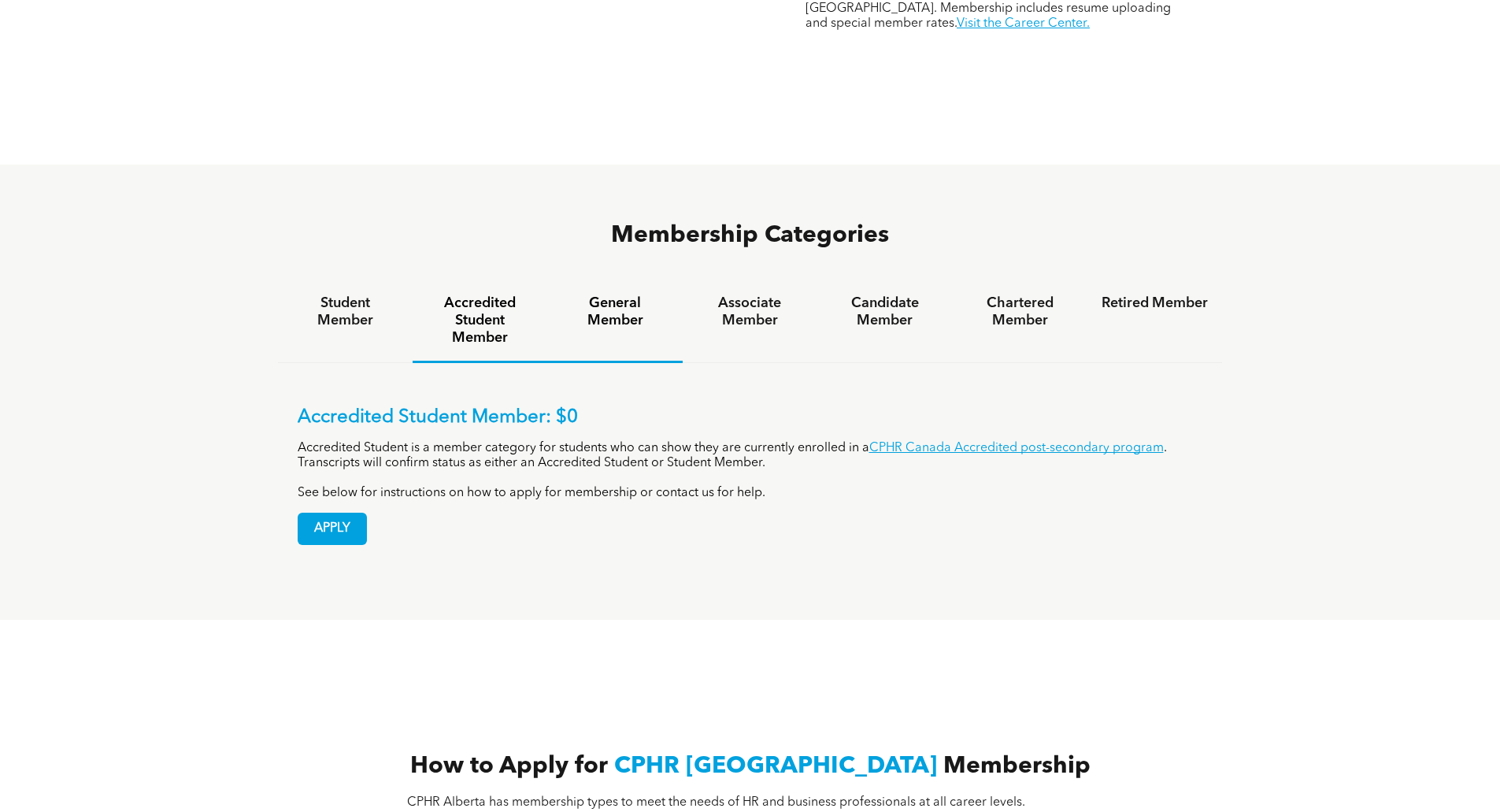
click at [634, 280] on div "General Member" at bounding box center [614, 321] width 135 height 83
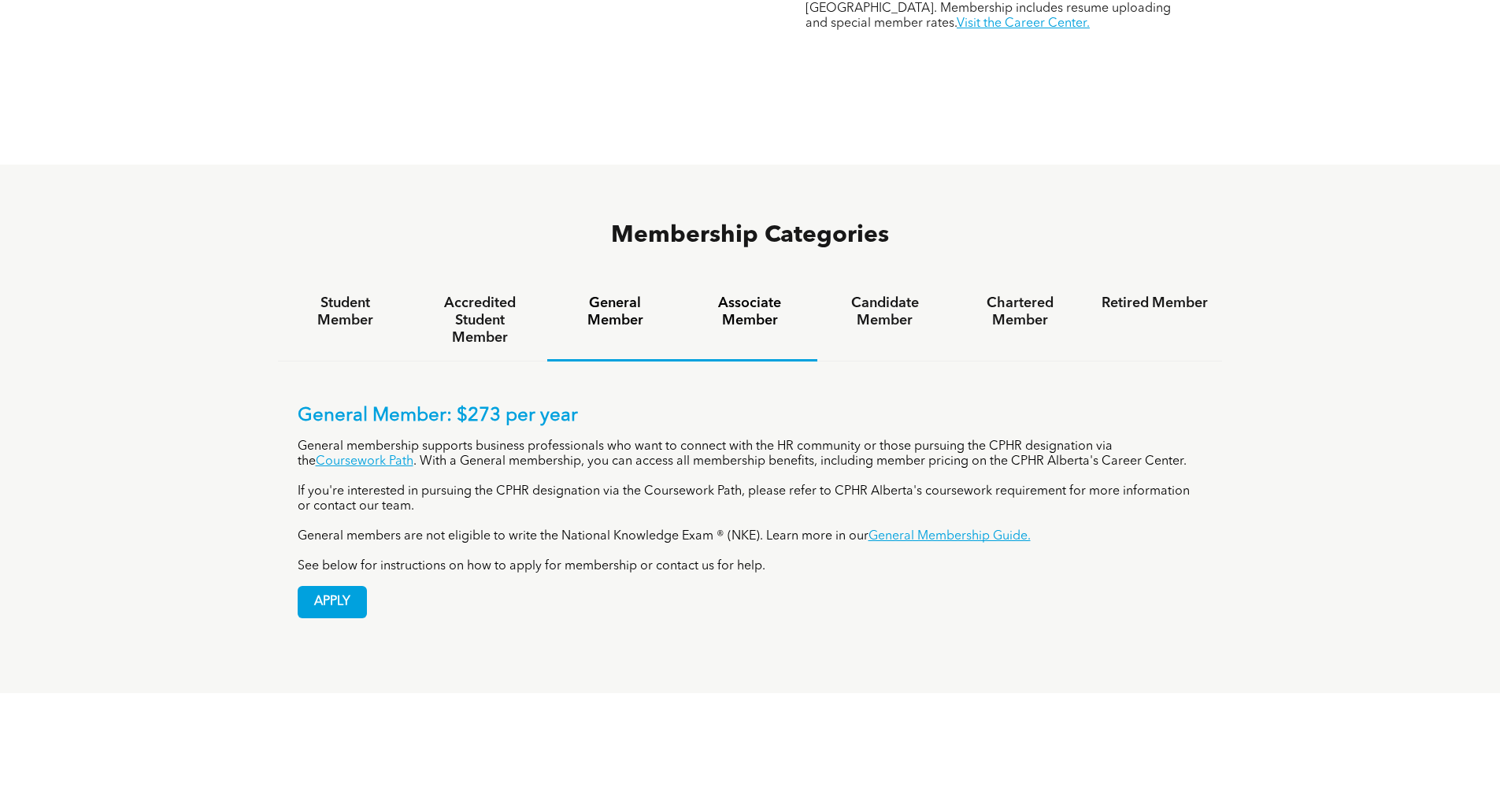
click at [732, 294] on h4 "Associate Member" at bounding box center [750, 311] width 106 height 34
